Goal: Information Seeking & Learning: Learn about a topic

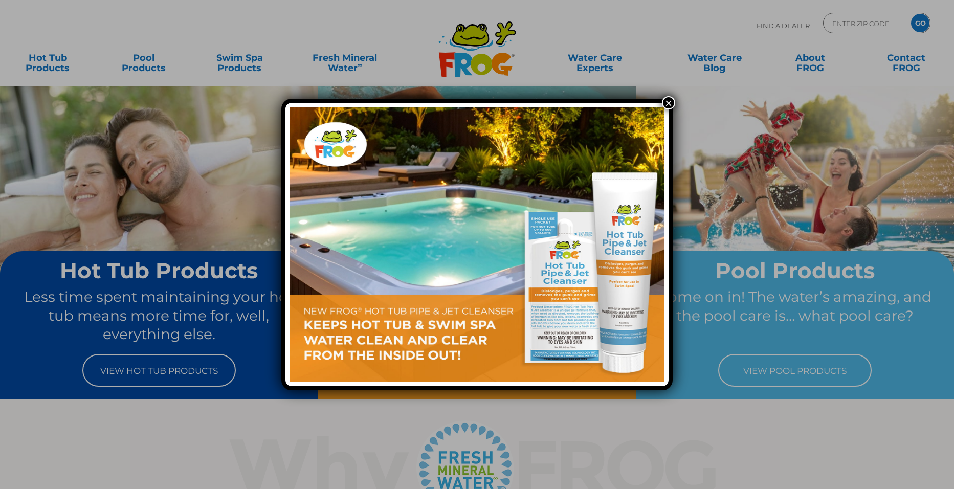
click at [668, 103] on button "×" at bounding box center [668, 102] width 13 height 13
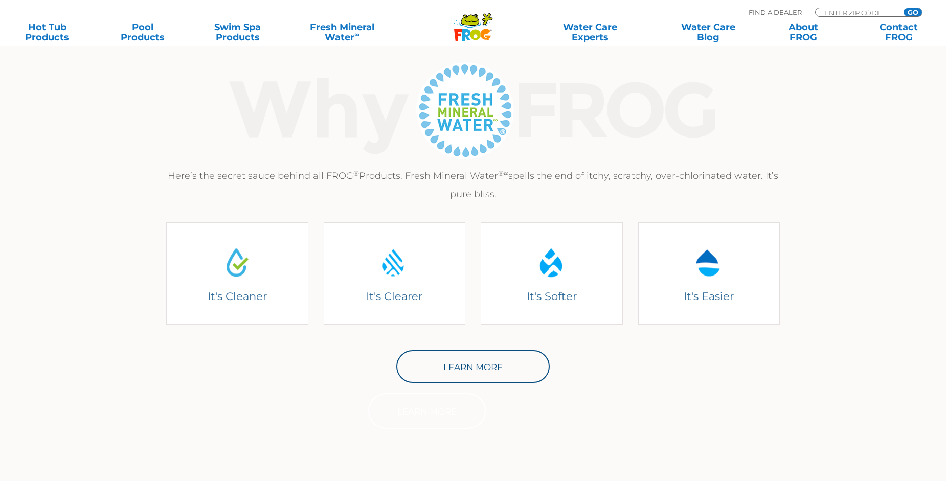
scroll to position [102, 0]
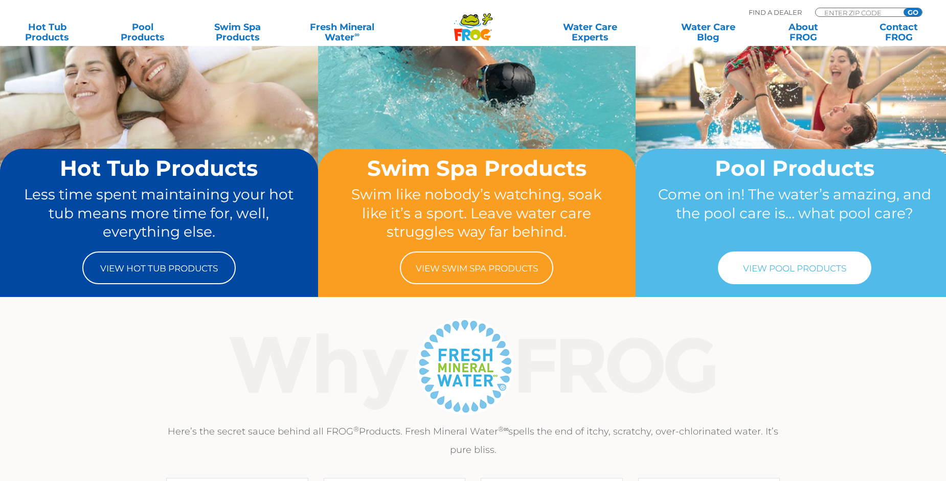
click at [840, 276] on link "View Pool Products" at bounding box center [794, 268] width 153 height 33
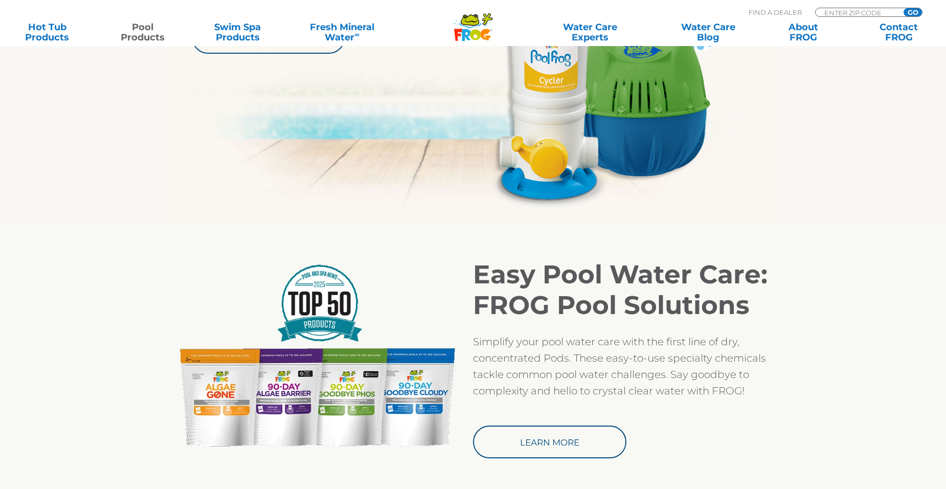
scroll to position [870, 0]
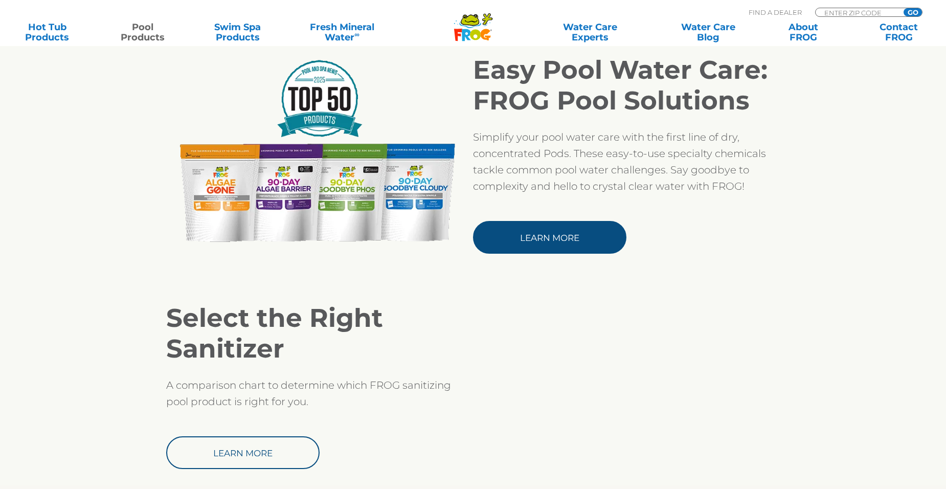
click at [574, 237] on link "Learn More" at bounding box center [549, 237] width 153 height 33
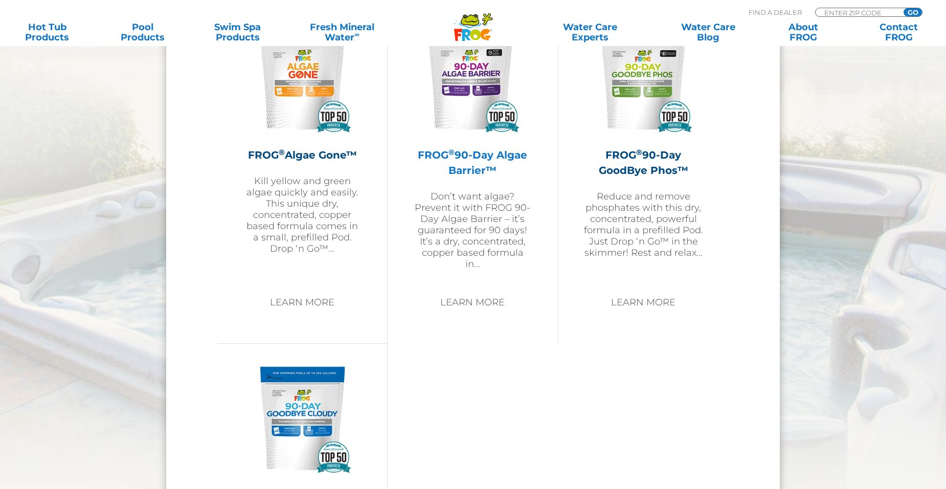
scroll to position [1023, 0]
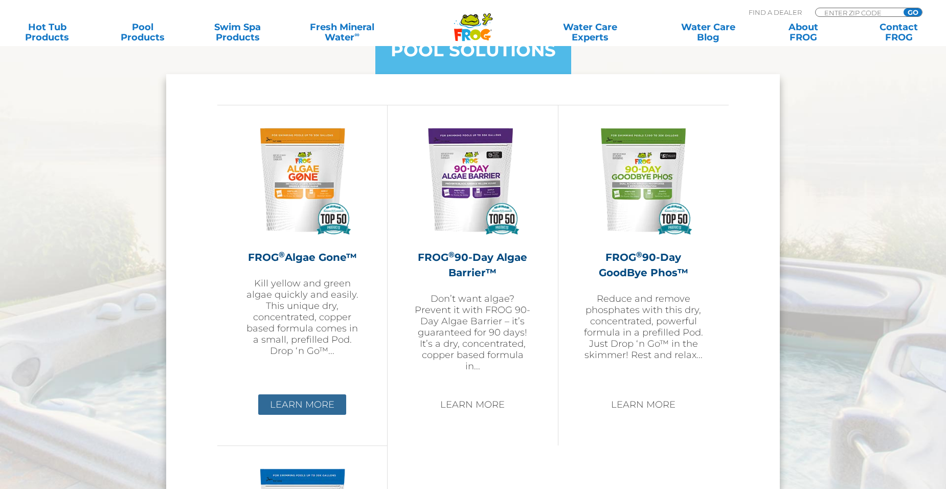
click at [316, 409] on link "Learn More" at bounding box center [302, 404] width 88 height 20
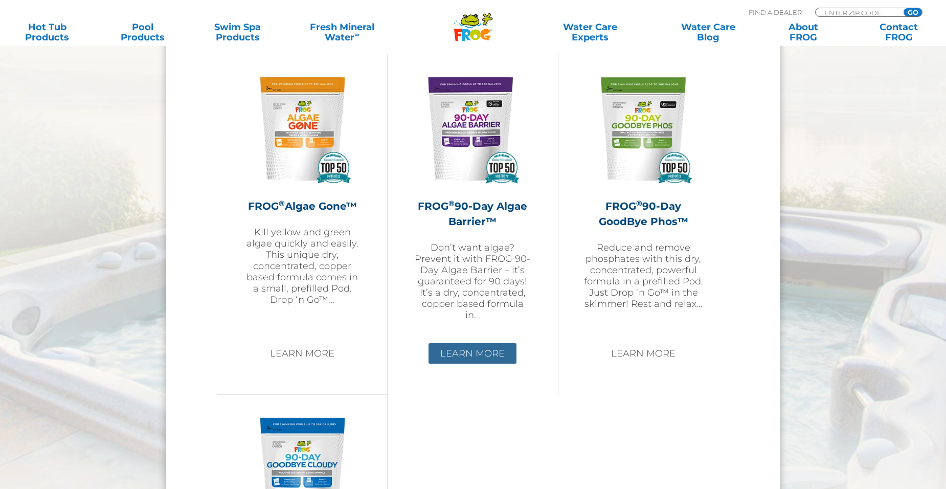
click at [476, 360] on link "Learn More" at bounding box center [473, 353] width 88 height 20
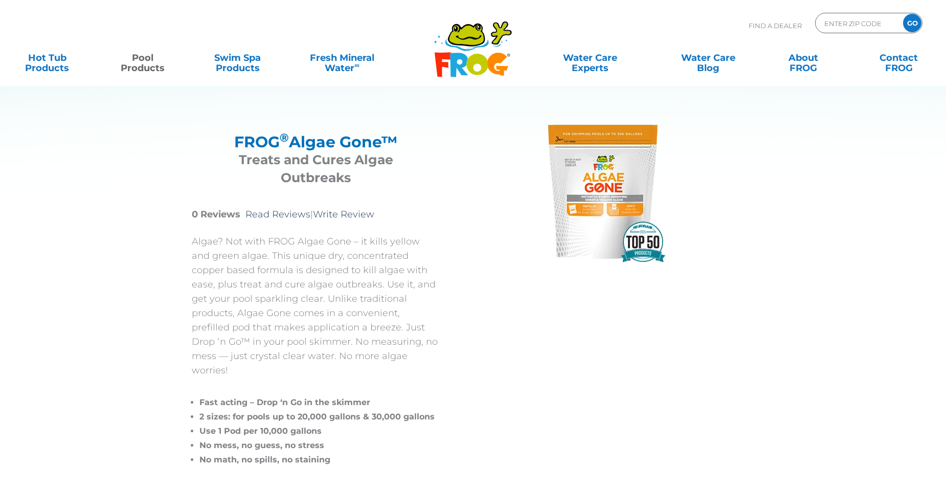
click at [606, 234] on img at bounding box center [602, 191] width 153 height 153
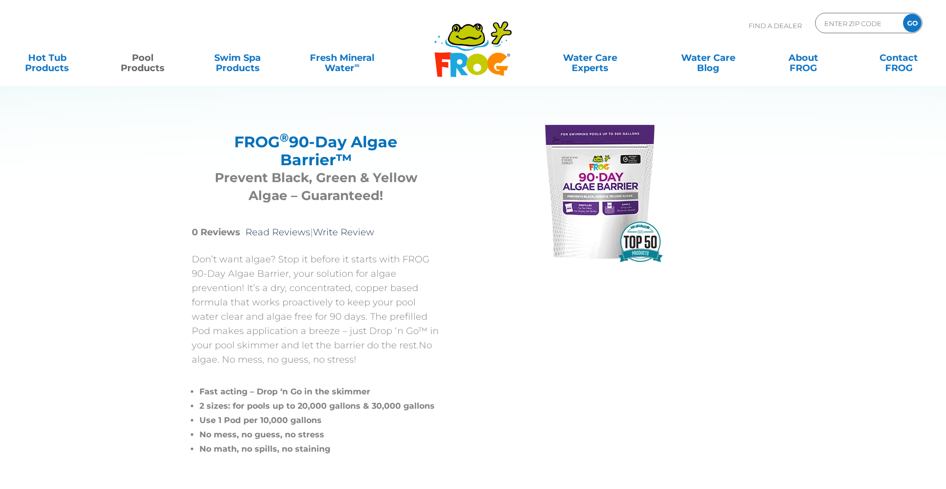
drag, startPoint x: 552, startPoint y: 199, endPoint x: 563, endPoint y: 196, distance: 11.3
click at [553, 199] on img at bounding box center [602, 191] width 153 height 153
click at [569, 185] on img at bounding box center [602, 191] width 153 height 153
click at [599, 176] on img at bounding box center [602, 191] width 153 height 153
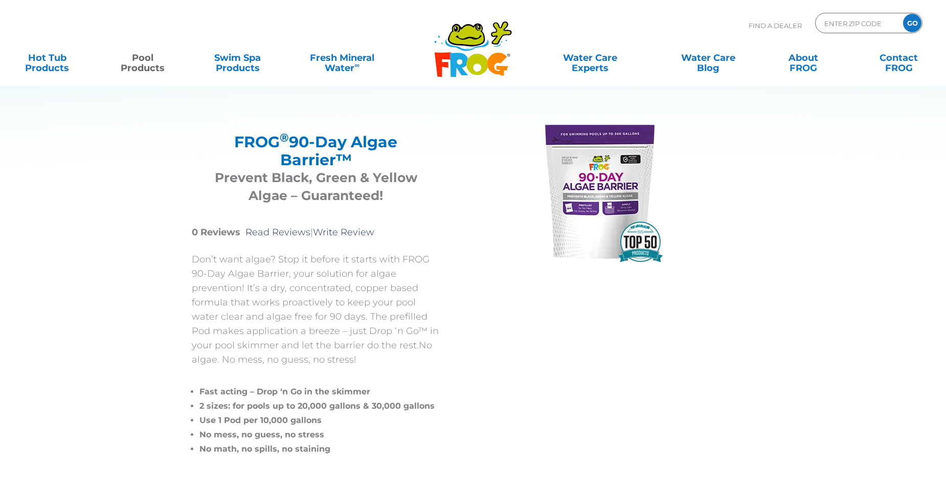
click at [599, 176] on img at bounding box center [602, 191] width 153 height 153
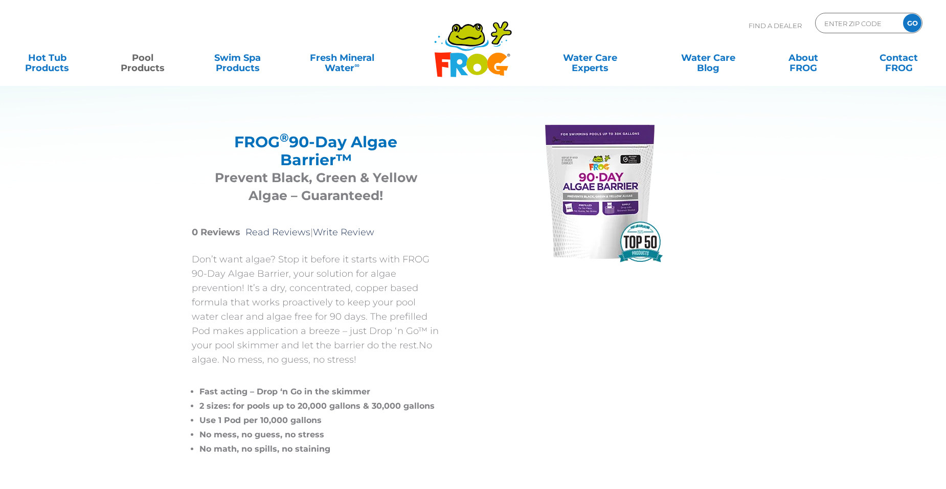
click at [599, 176] on img at bounding box center [602, 191] width 153 height 153
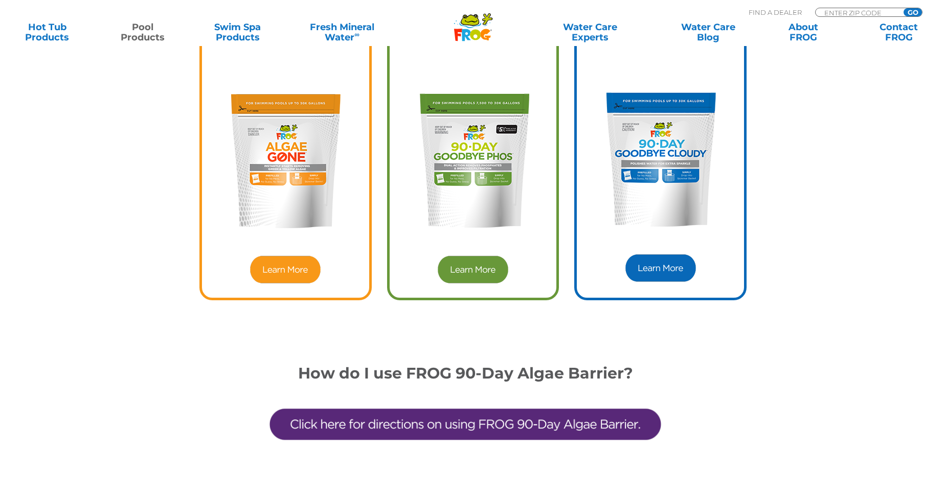
scroll to position [2967, 0]
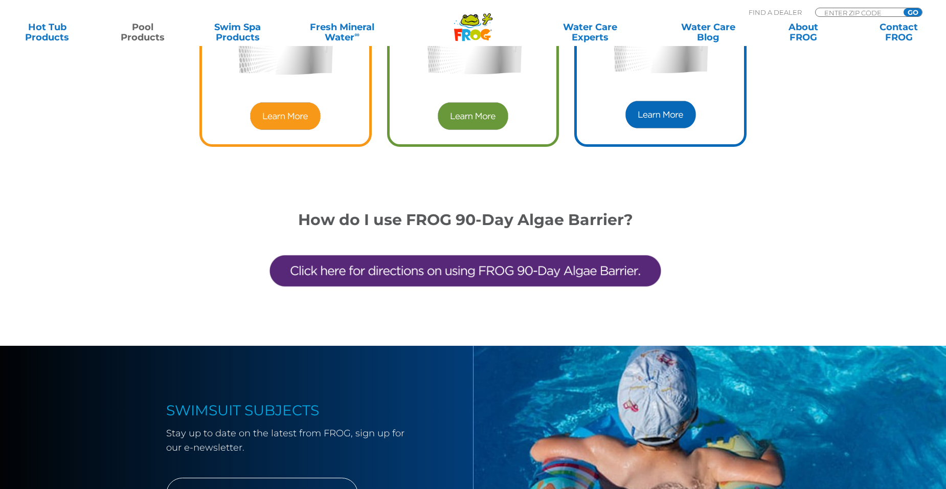
click at [519, 279] on img at bounding box center [465, 271] width 399 height 84
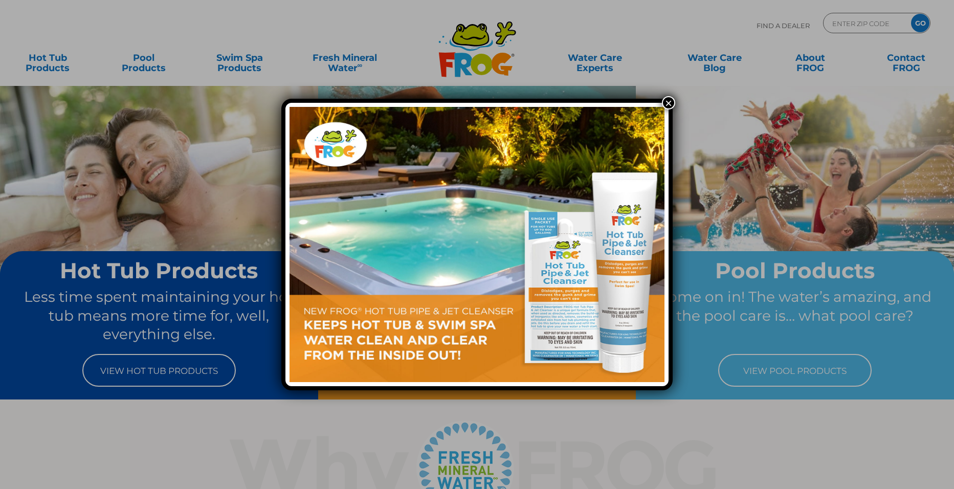
click at [765, 418] on div "×" at bounding box center [477, 244] width 954 height 489
click at [796, 368] on div "×" at bounding box center [477, 244] width 954 height 489
click at [673, 99] on button "×" at bounding box center [668, 102] width 13 height 13
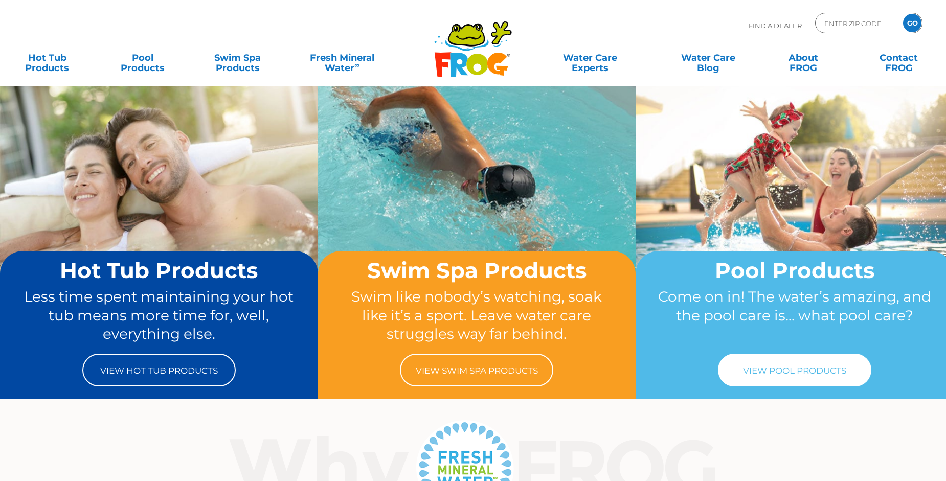
click at [799, 370] on link "View Pool Products" at bounding box center [794, 370] width 153 height 33
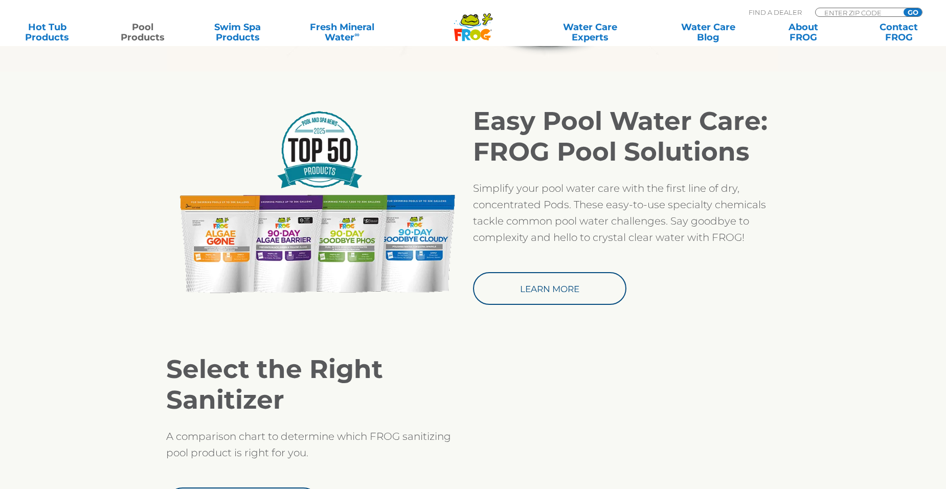
scroll to position [870, 0]
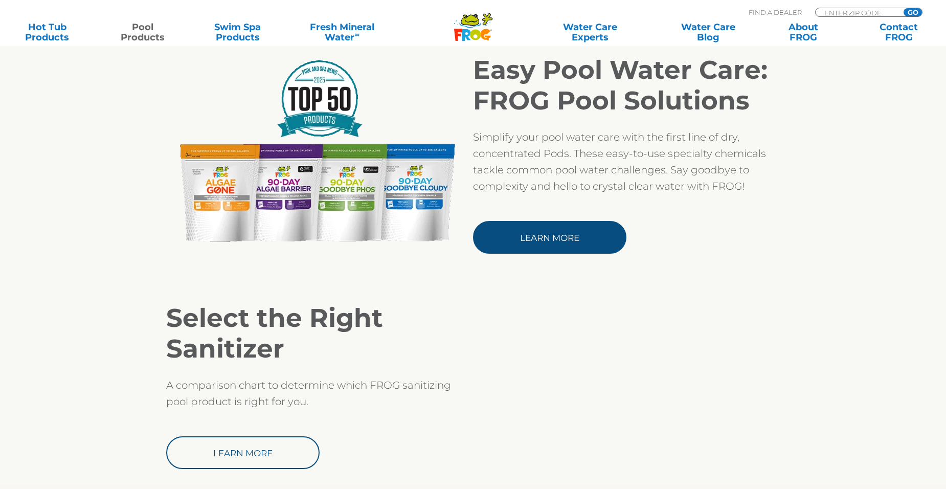
click at [542, 232] on link "Learn More" at bounding box center [549, 237] width 153 height 33
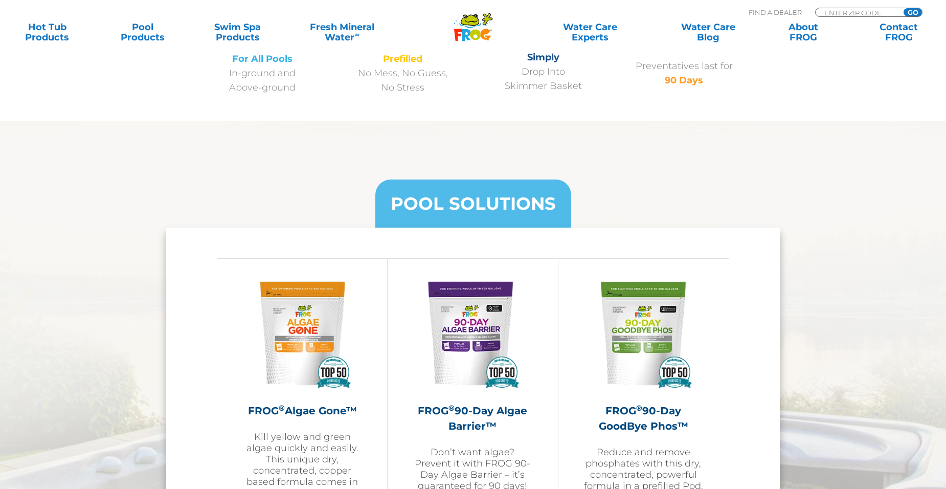
scroll to position [1125, 0]
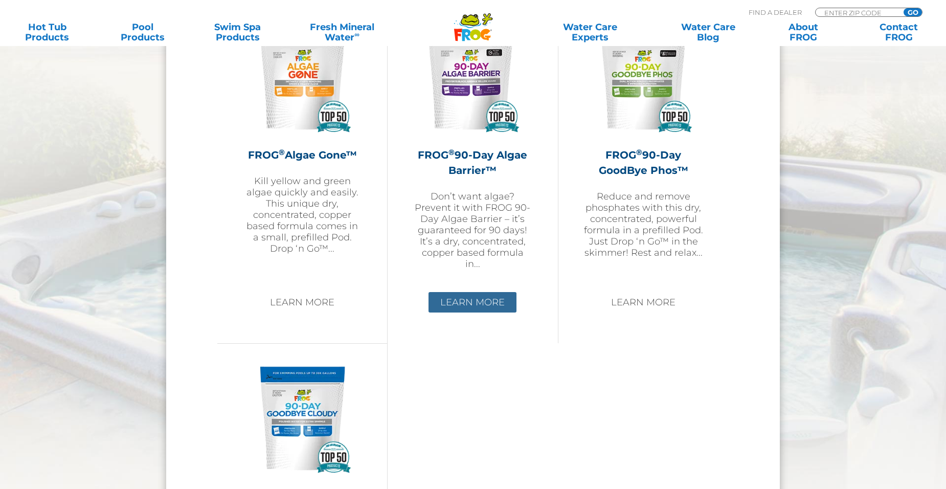
click at [466, 306] on link "Learn More" at bounding box center [473, 302] width 88 height 20
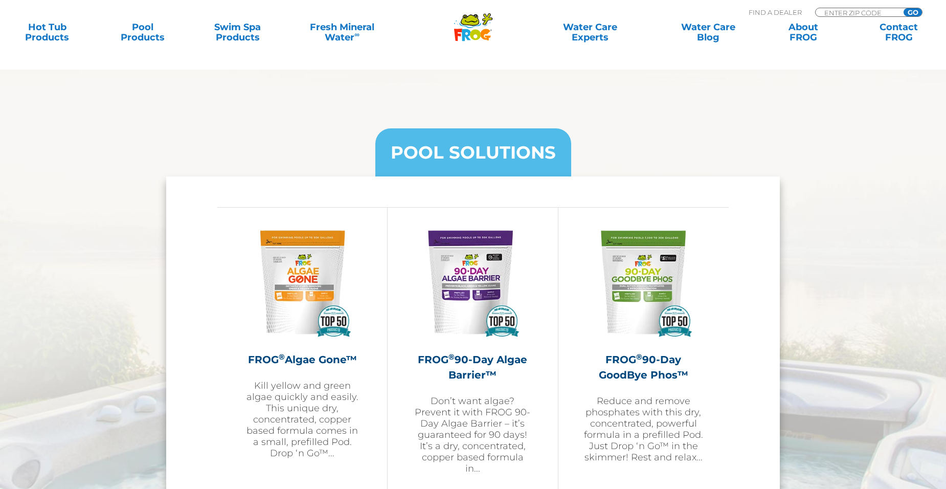
scroll to position [972, 0]
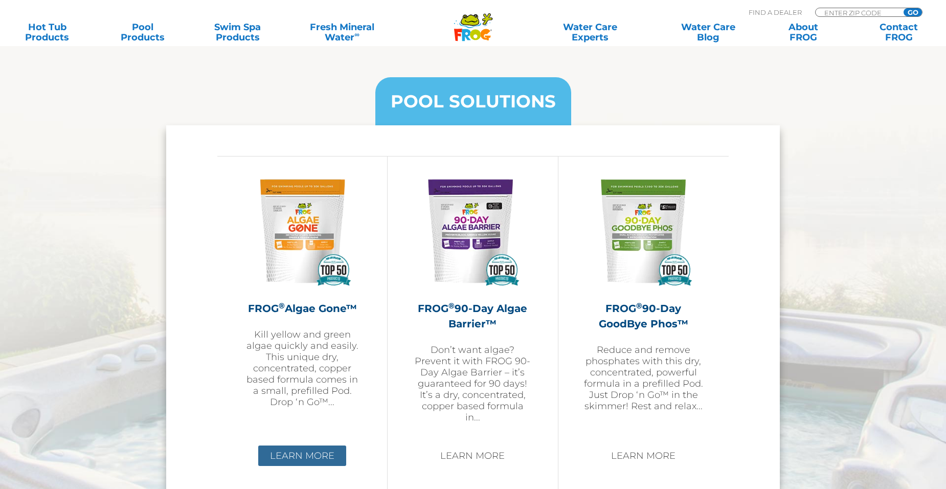
drag, startPoint x: 308, startPoint y: 452, endPoint x: 314, endPoint y: 450, distance: 5.7
click at [308, 452] on link "Learn More" at bounding box center [302, 456] width 88 height 20
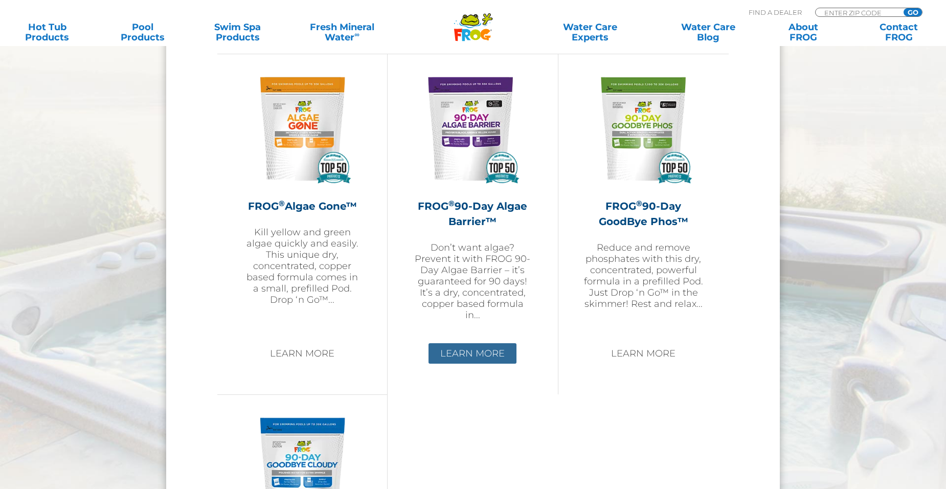
click at [477, 352] on link "Learn More" at bounding box center [473, 353] width 88 height 20
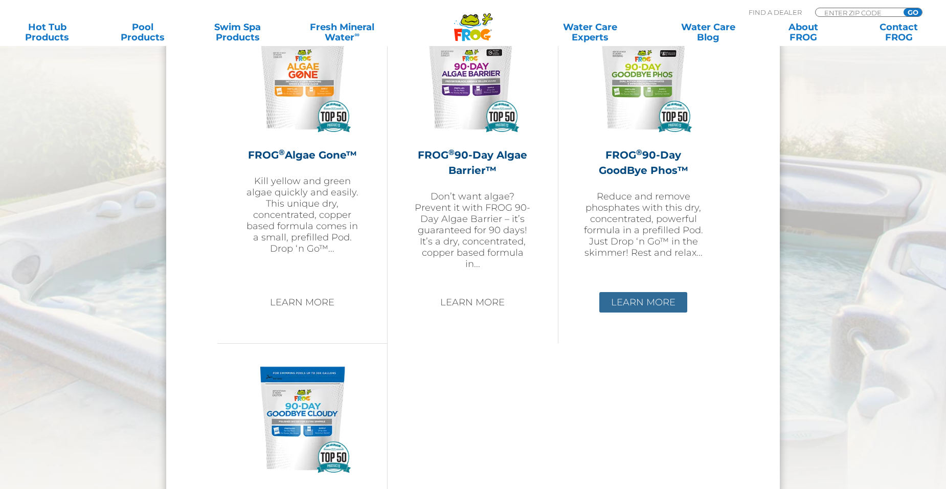
click at [654, 309] on link "Learn More" at bounding box center [643, 302] width 88 height 20
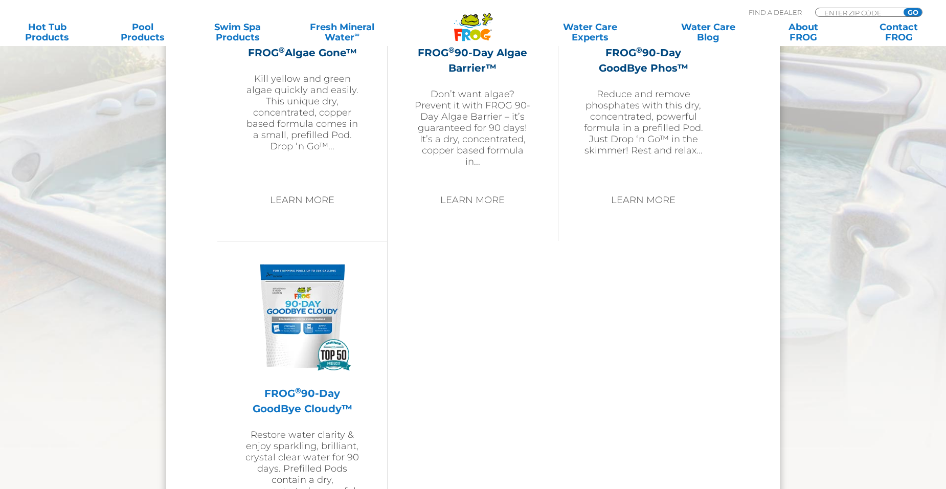
scroll to position [1330, 0]
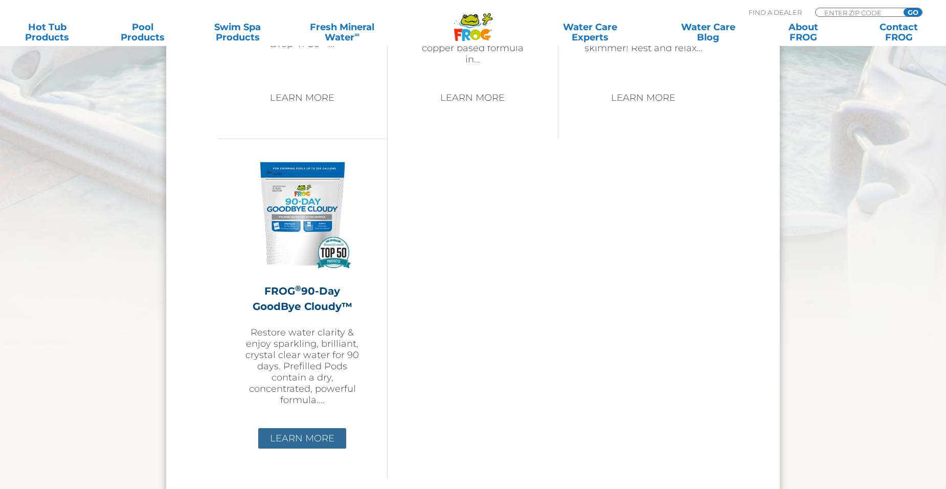
click at [320, 439] on link "Learn More" at bounding box center [302, 438] width 88 height 20
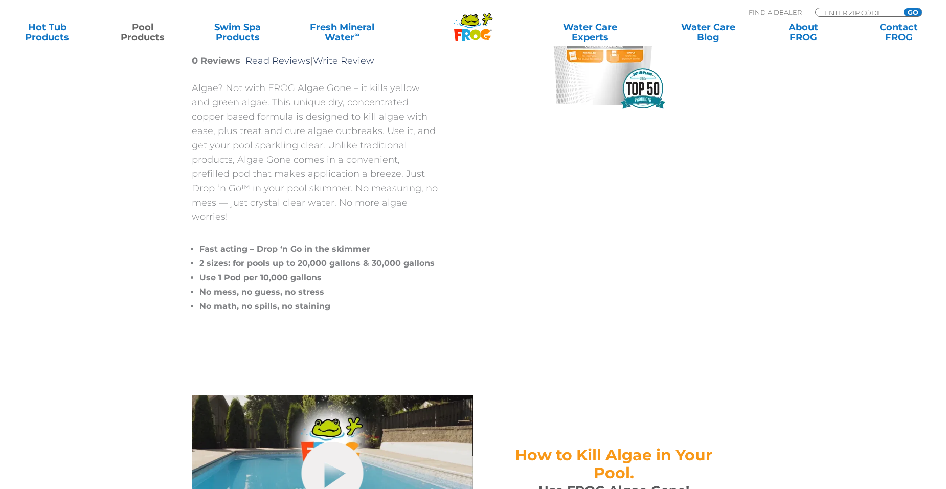
scroll to position [256, 0]
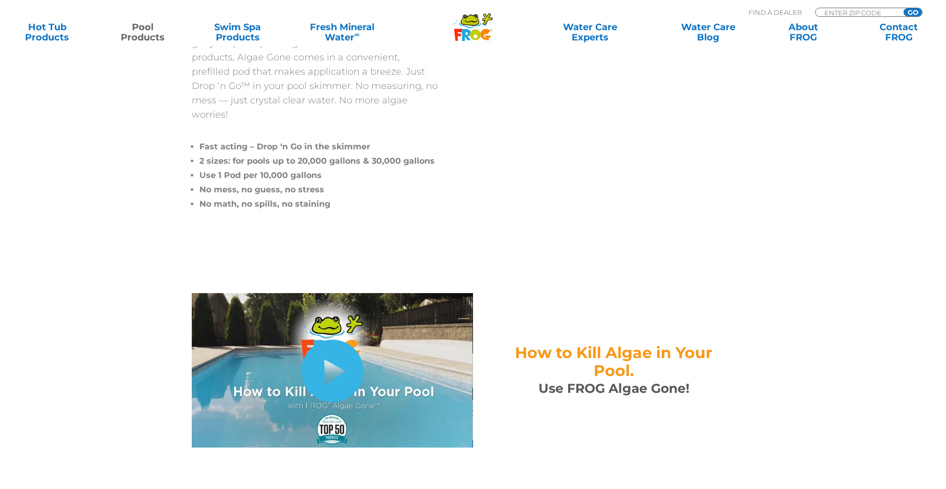
click at [331, 366] on link "hide-me" at bounding box center [333, 371] width 62 height 62
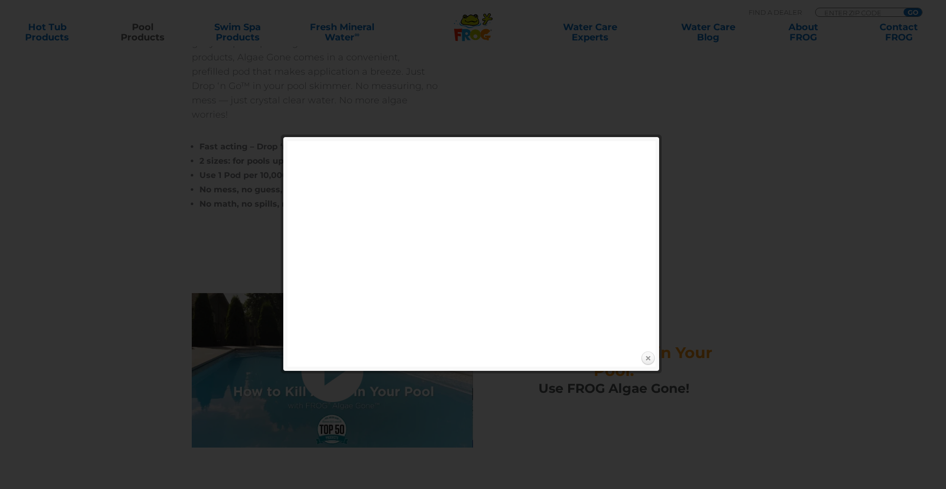
click at [644, 360] on link "Close" at bounding box center [647, 358] width 15 height 15
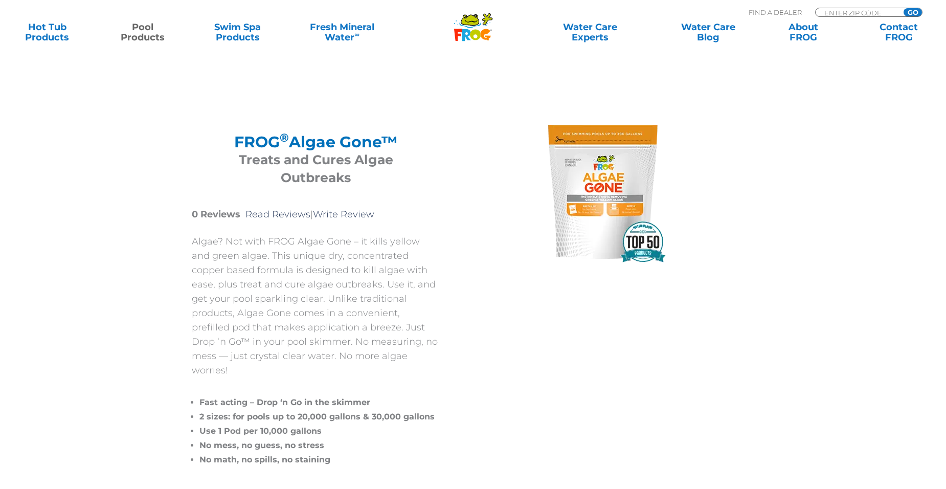
scroll to position [256, 0]
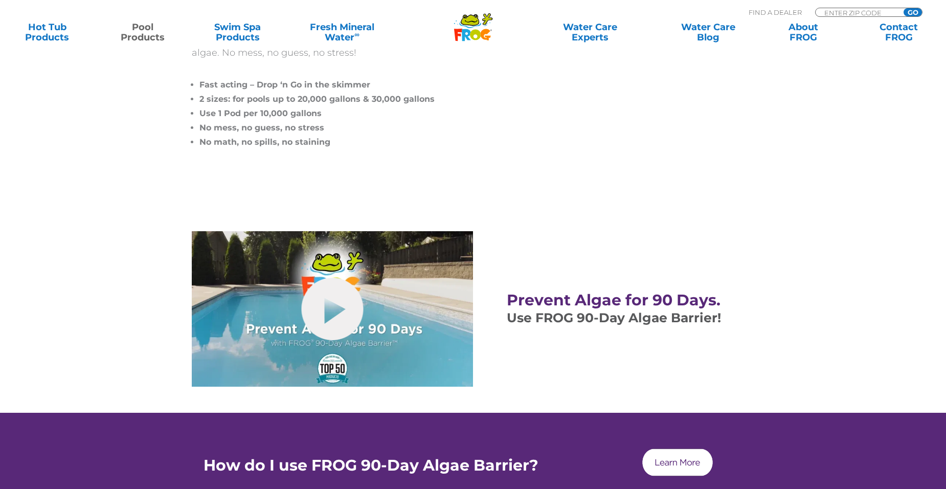
scroll to position [511, 0]
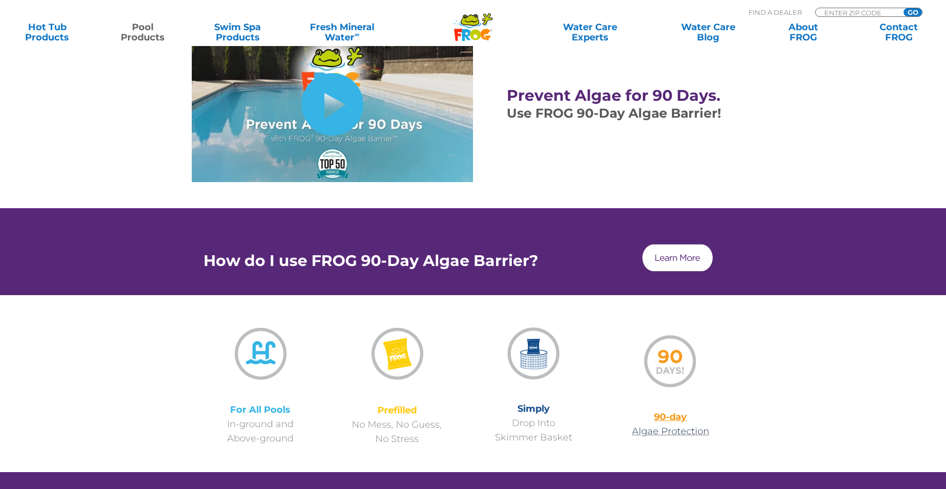
click at [341, 104] on link "hide-me" at bounding box center [333, 104] width 62 height 62
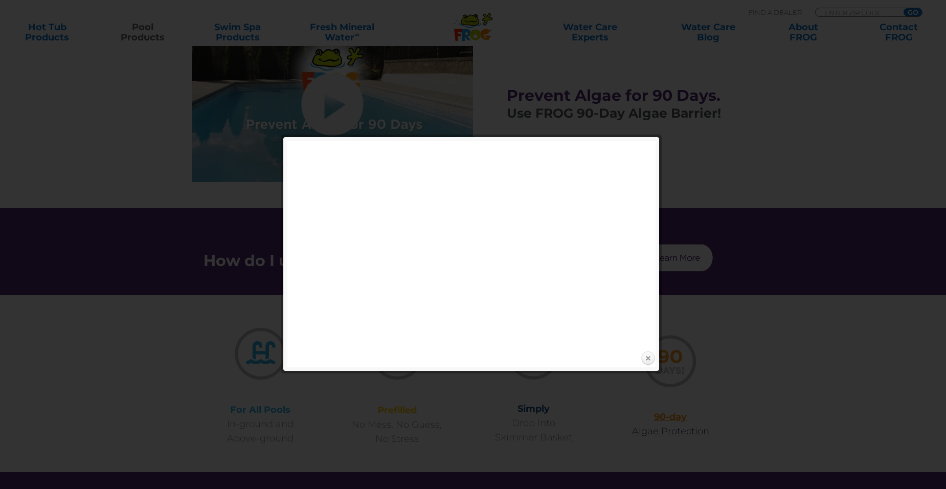
click at [651, 357] on link "Close" at bounding box center [647, 358] width 15 height 15
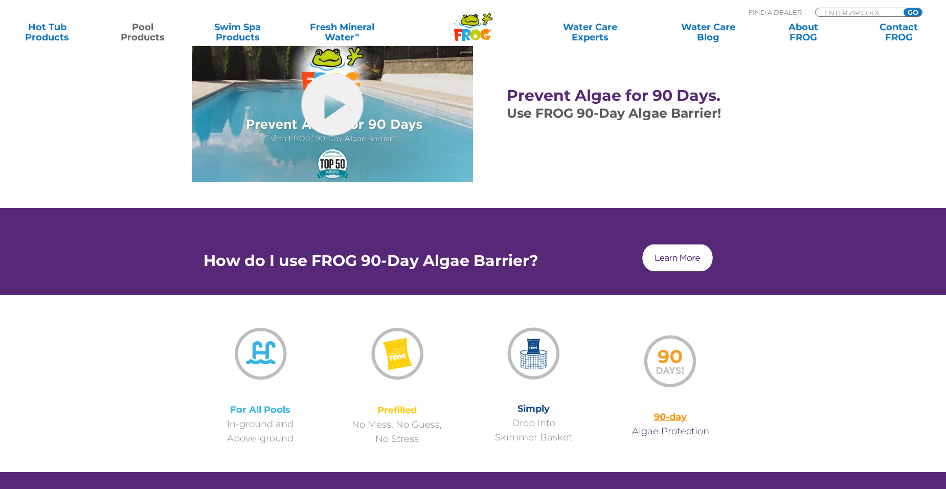
scroll to position [256, 0]
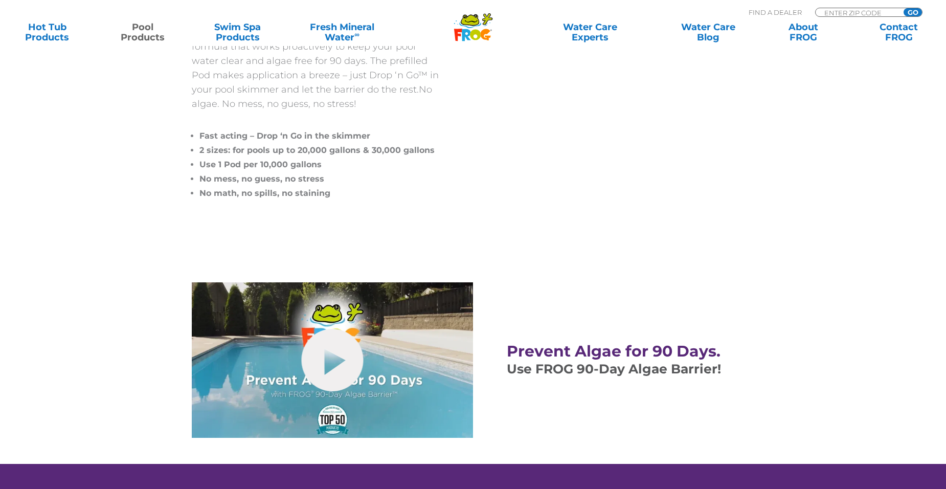
scroll to position [511, 0]
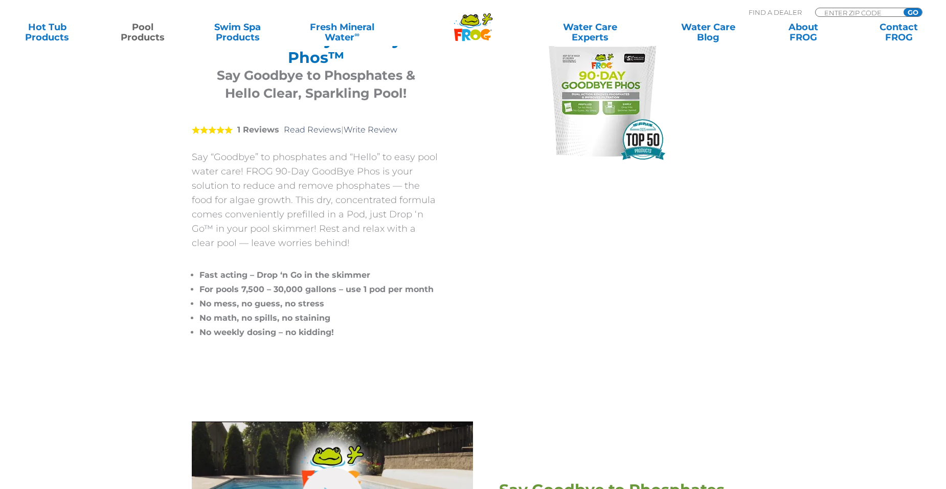
scroll to position [256, 0]
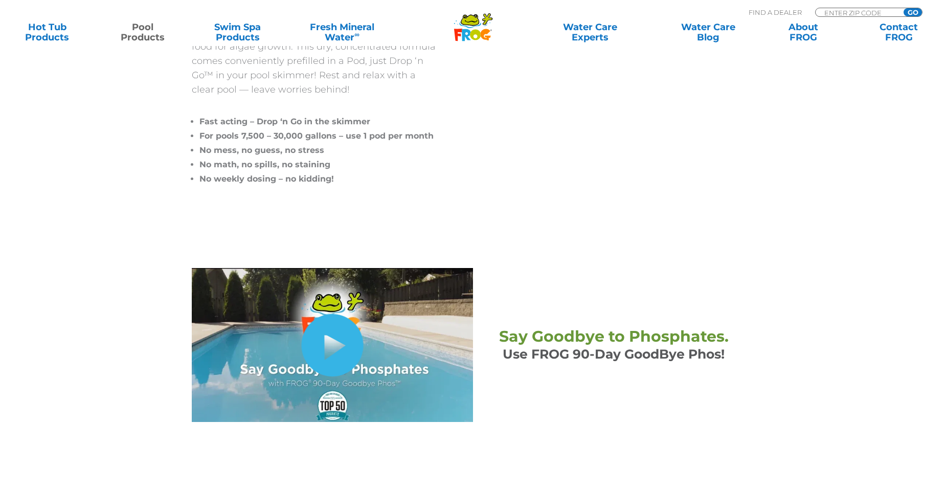
click at [339, 353] on link "hide-me" at bounding box center [333, 345] width 62 height 62
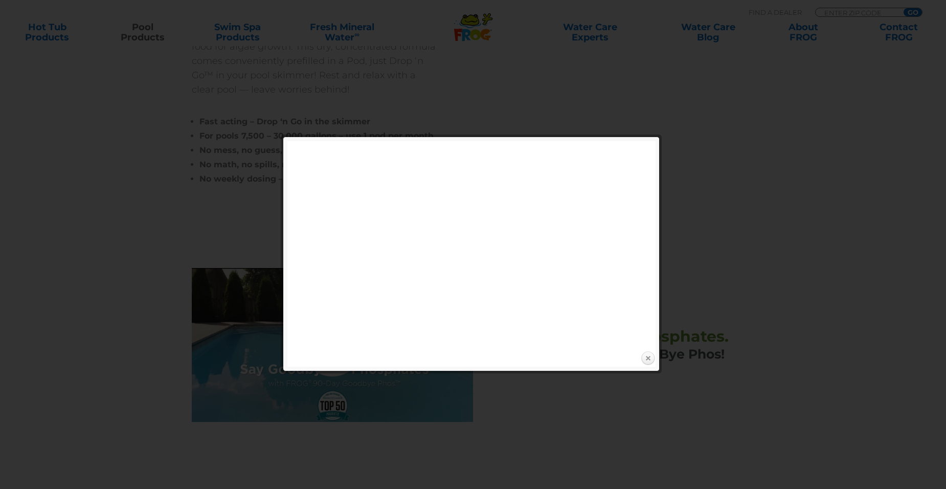
click at [651, 359] on link "Close" at bounding box center [647, 358] width 15 height 15
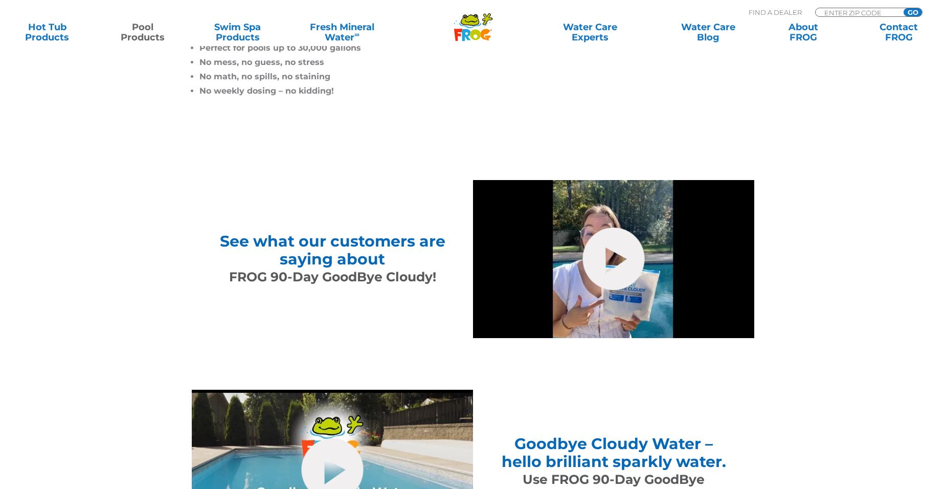
scroll to position [460, 0]
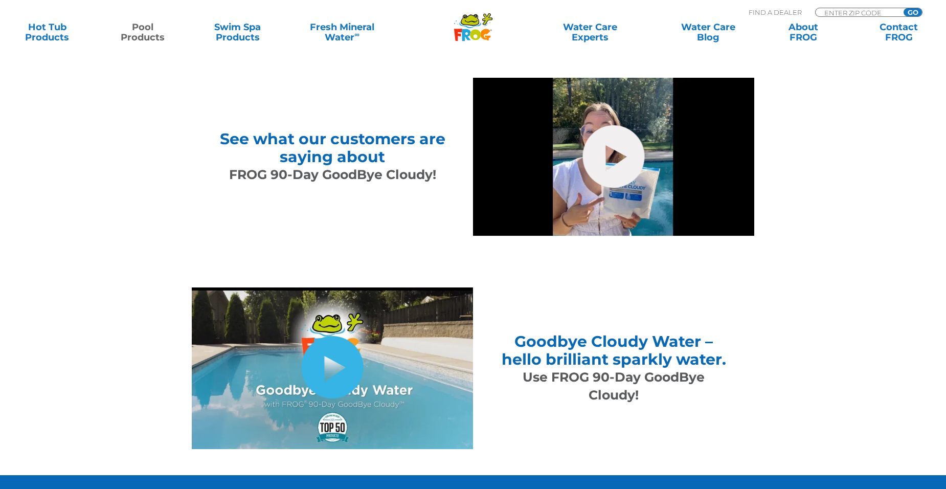
click at [318, 367] on link "hide-me" at bounding box center [333, 367] width 62 height 62
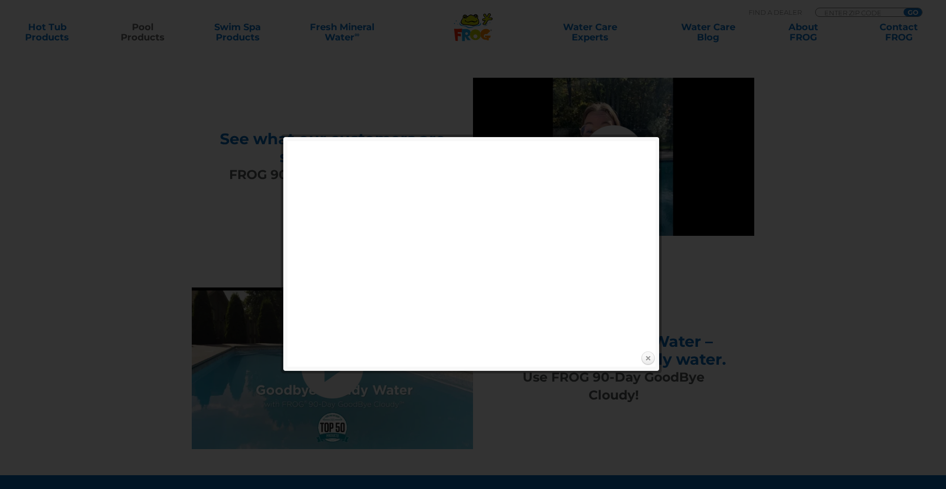
click at [646, 354] on link "Close" at bounding box center [647, 358] width 15 height 15
